Goal: Information Seeking & Learning: Learn about a topic

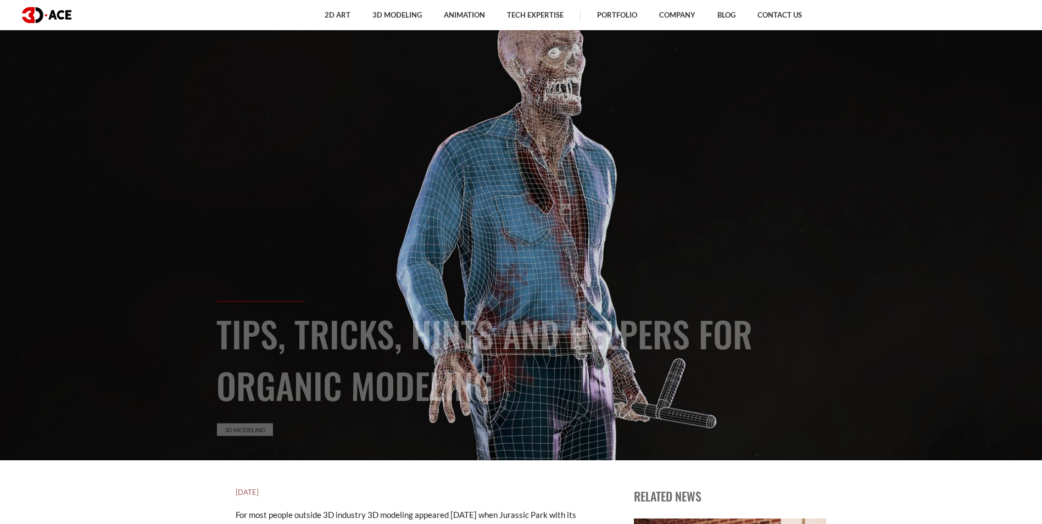
scroll to position [165, 0]
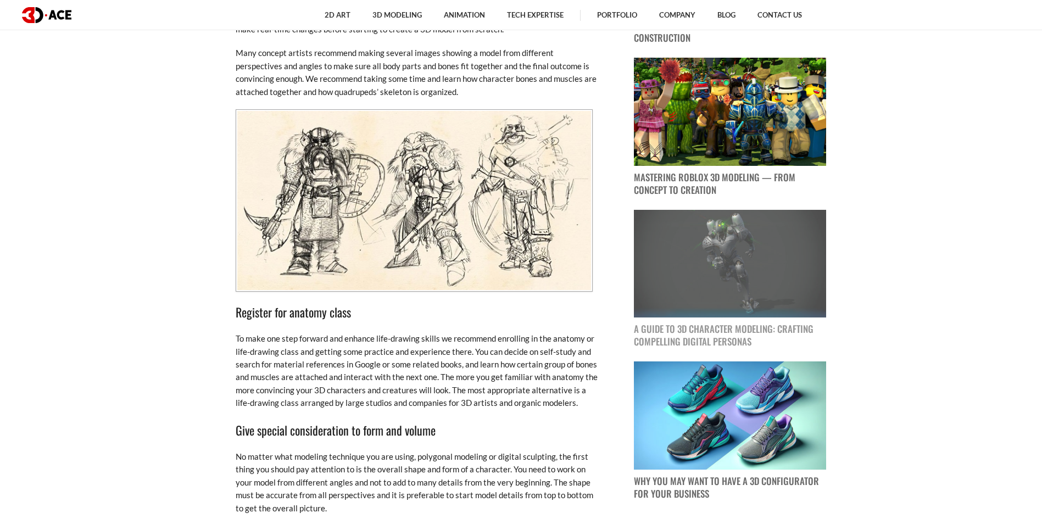
scroll to position [1209, 0]
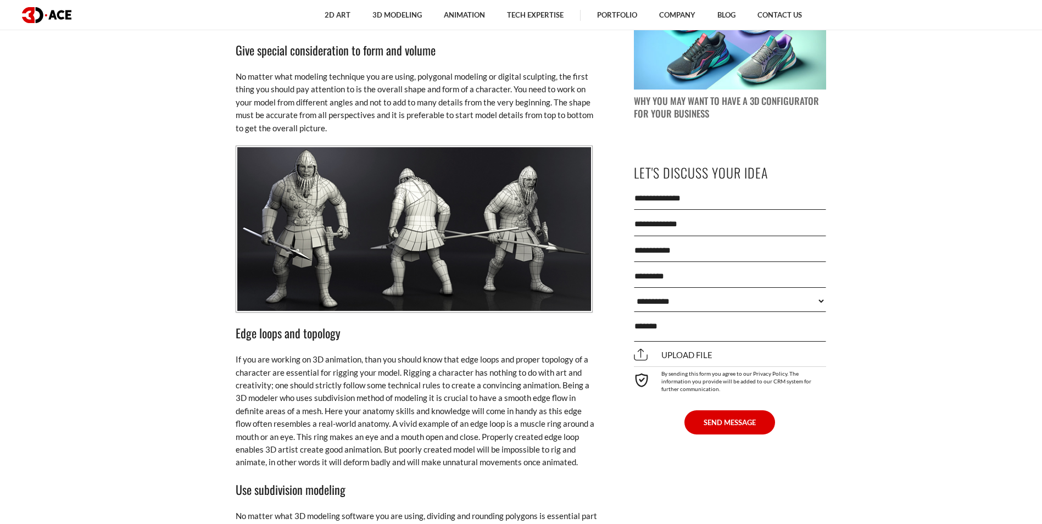
click at [372, 218] on img at bounding box center [414, 229] width 357 height 167
click at [384, 249] on img at bounding box center [414, 229] width 357 height 167
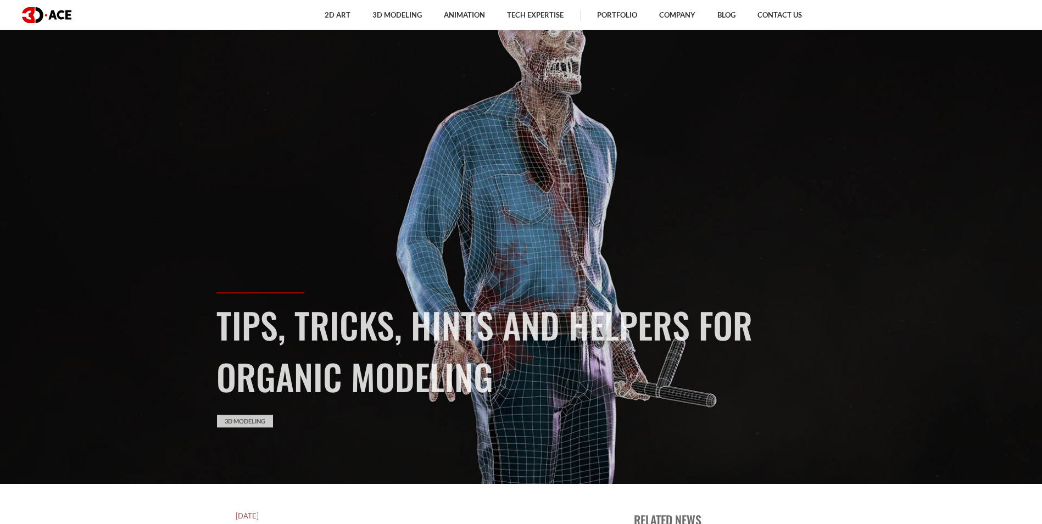
scroll to position [0, 0]
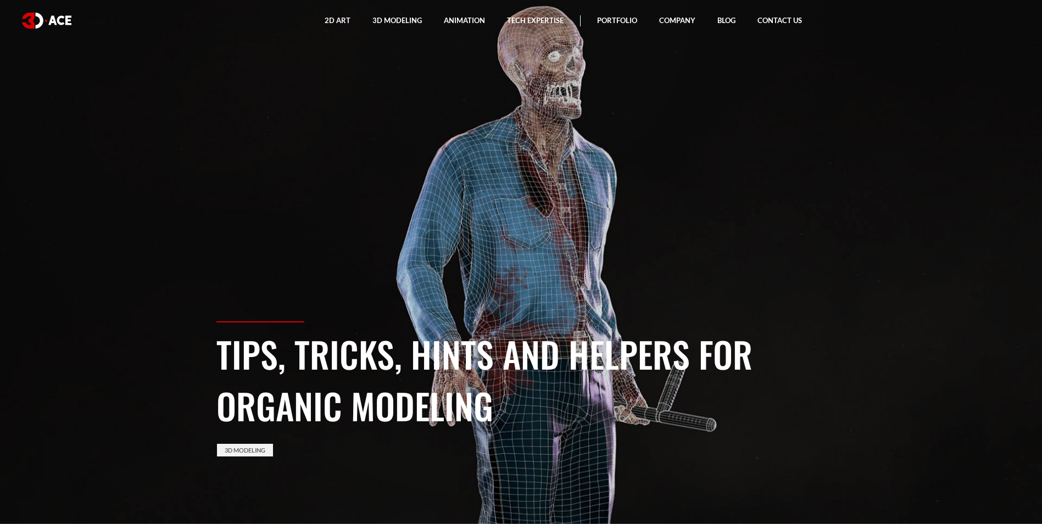
click at [243, 328] on h1 "Tips, tricks, hints and helpers for organic modeling" at bounding box center [522, 379] width 610 height 103
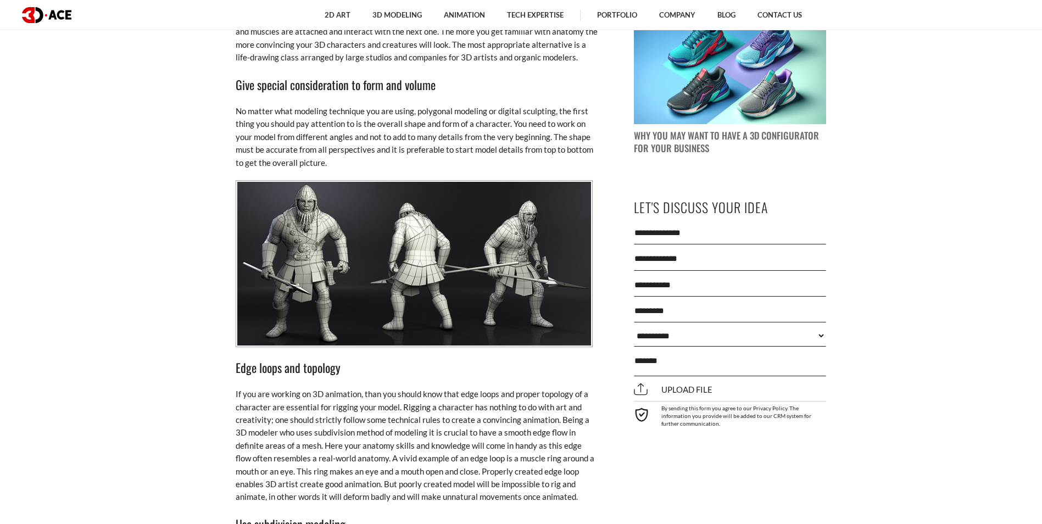
scroll to position [1264, 0]
